Goal: Browse casually

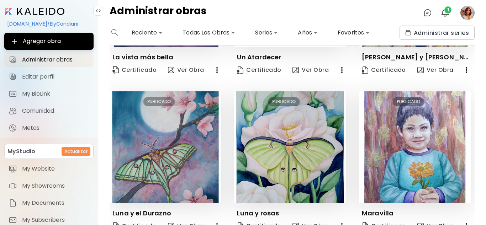
scroll to position [128, 0]
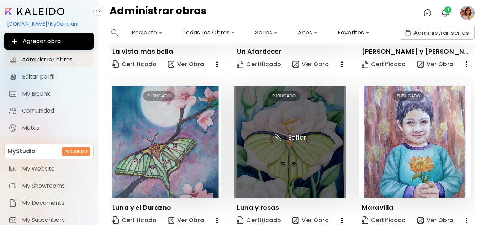
click at [260, 155] on img at bounding box center [290, 142] width 112 height 112
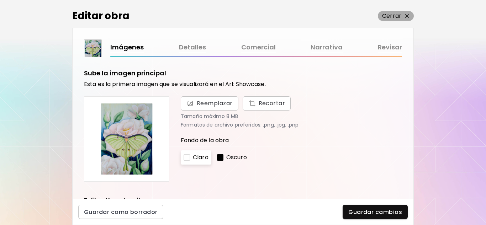
click at [397, 14] on p "Cerrar" at bounding box center [391, 16] width 19 height 9
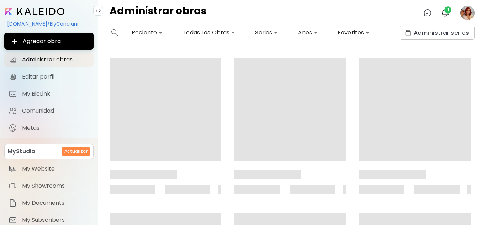
click at [468, 8] on image at bounding box center [467, 13] width 14 height 14
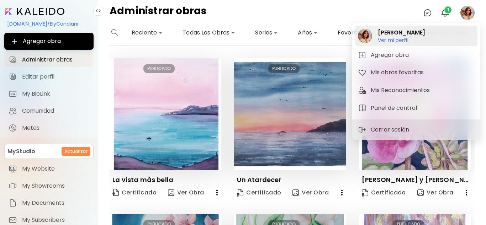
click at [403, 44] on h6 "Ver mi perfil" at bounding box center [393, 46] width 31 height 6
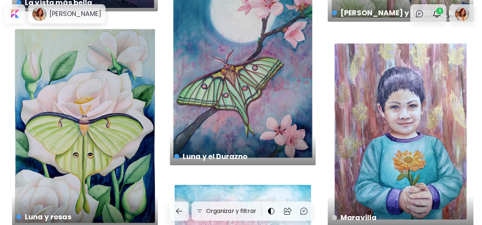
scroll to position [242, 0]
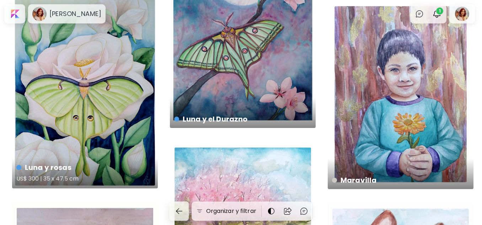
click at [80, 114] on div "Luna y rosas US$ 300 | 35 x 47.5 cm" at bounding box center [85, 88] width 146 height 199
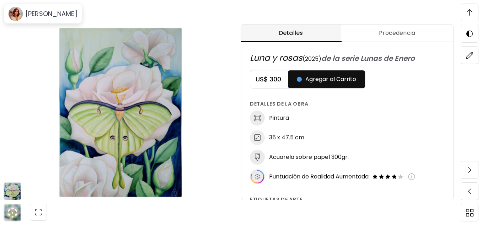
scroll to position [0, 0]
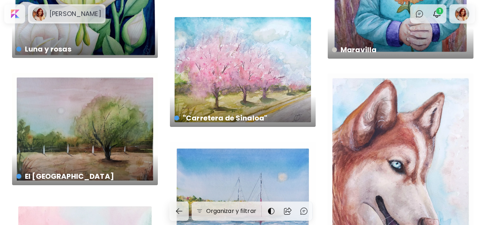
scroll to position [242, 0]
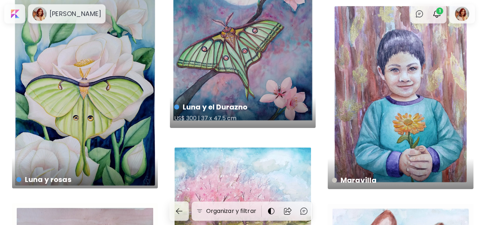
click at [265, 81] on div "Luna y el Durazno US$ 300 | 37 x 47.5 cm" at bounding box center [243, 25] width 146 height 206
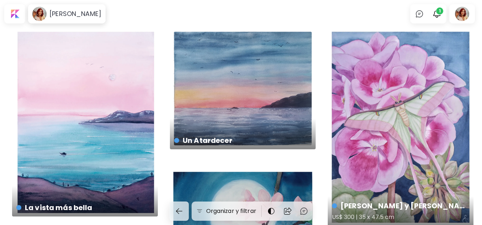
click at [379, 123] on div "[PERSON_NAME] y Geranios US$ 300 | 35 x 47.5 cm" at bounding box center [401, 127] width 146 height 199
